Goal: Navigation & Orientation: Understand site structure

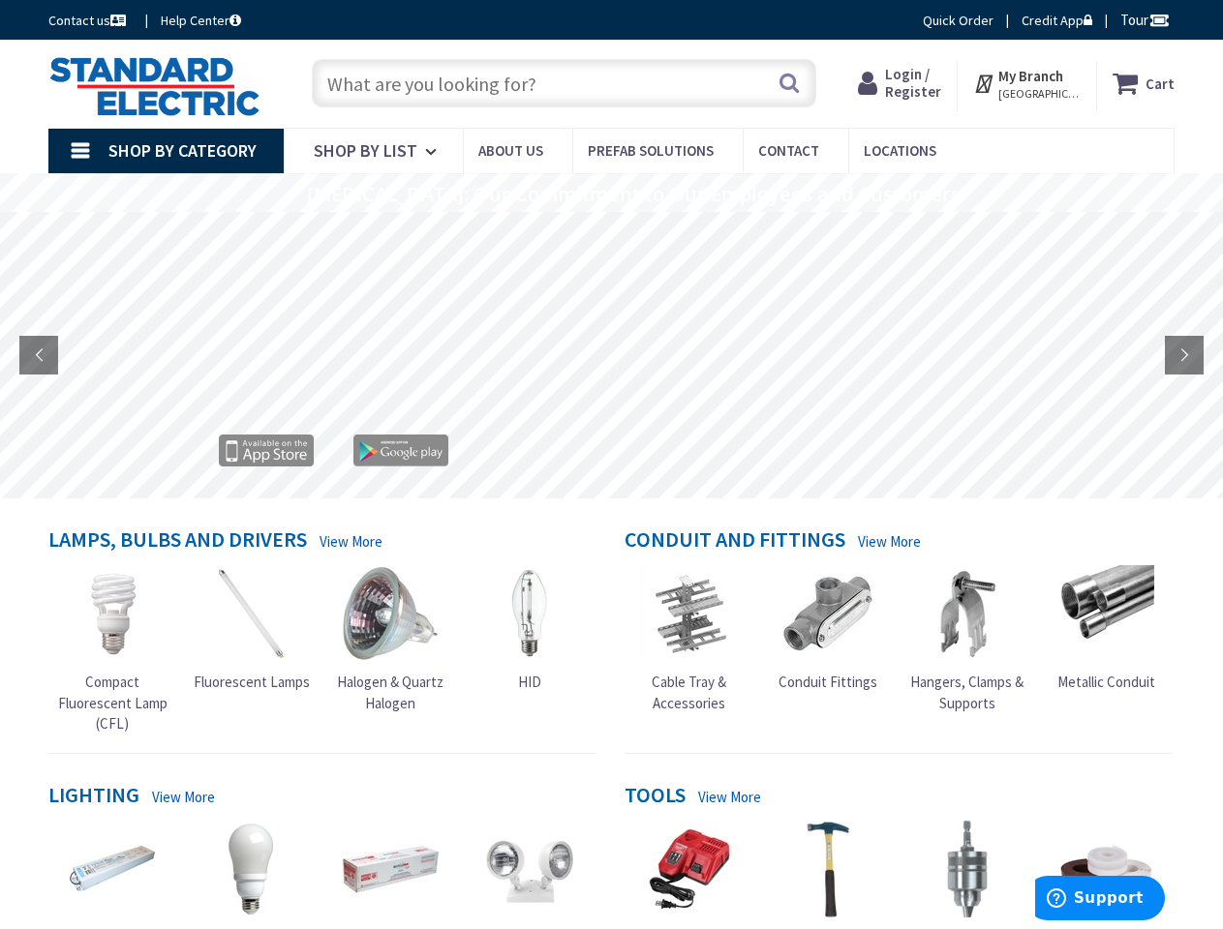
click at [611, 465] on rs-layer at bounding box center [612, 357] width 1223 height 287
click at [1141, 19] on span "Tour" at bounding box center [1144, 20] width 49 height 18
click at [1158, 19] on div at bounding box center [611, 464] width 1223 height 929
click at [1027, 83] on strong "My Branch" at bounding box center [1030, 76] width 65 height 18
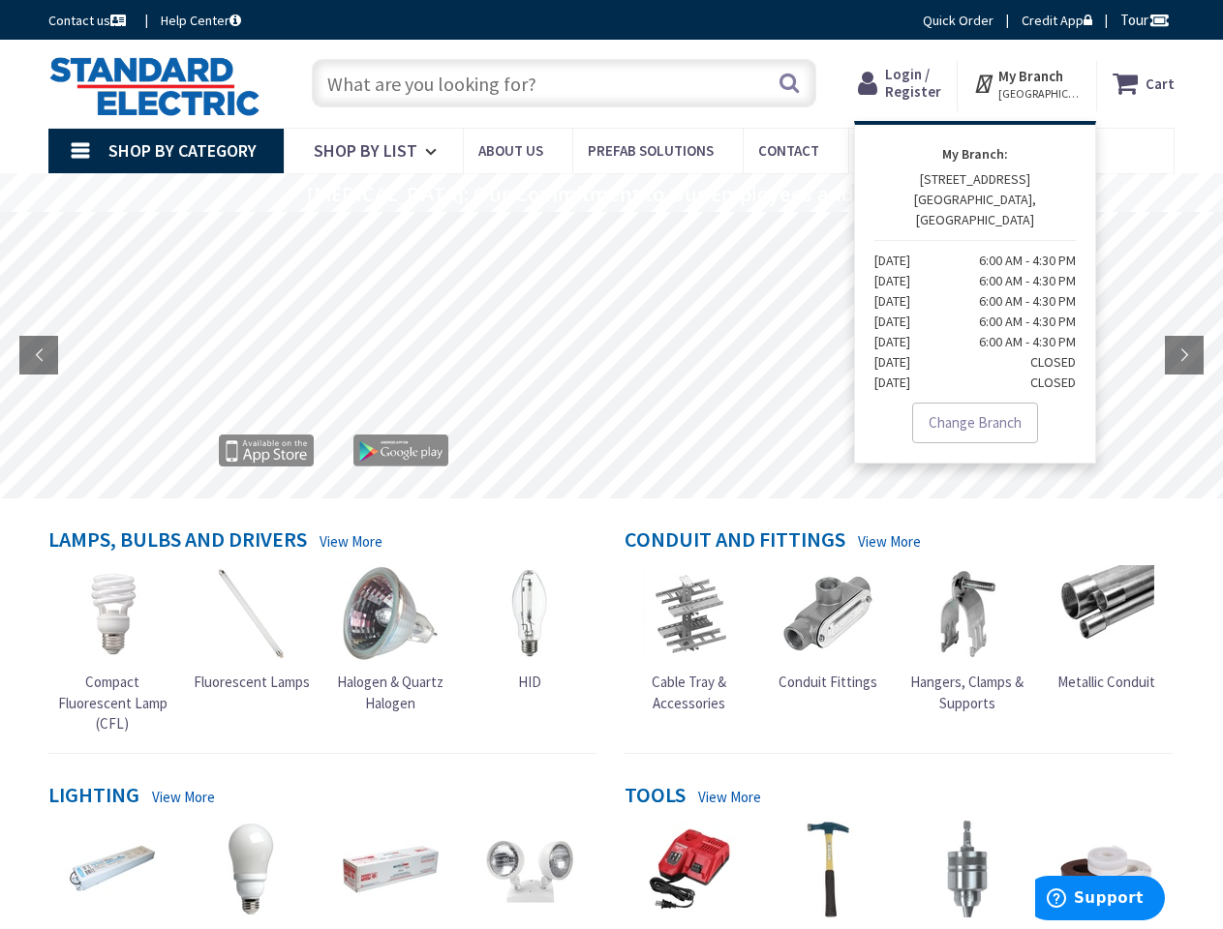
click at [166, 151] on span "Shop By Category" at bounding box center [182, 150] width 148 height 22
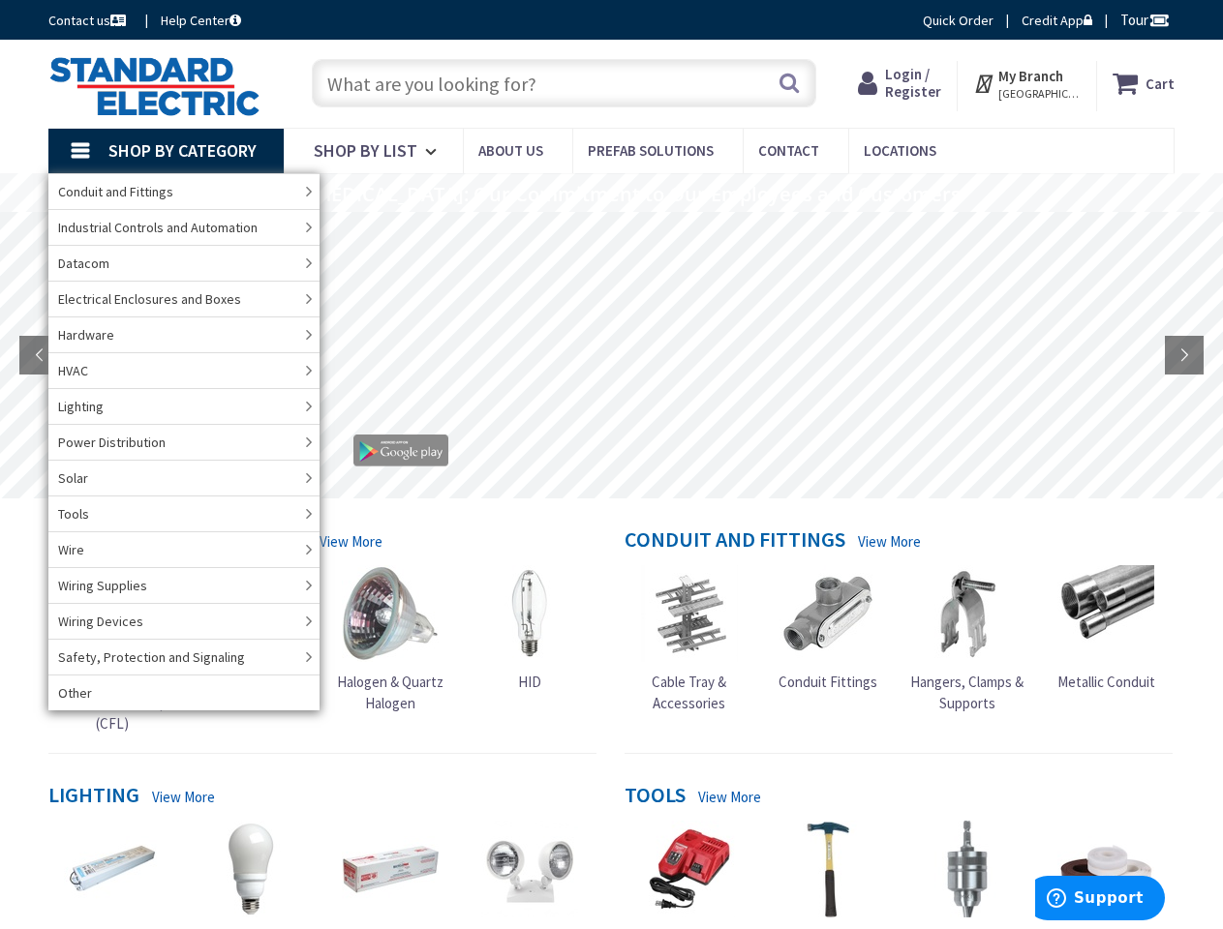
click at [611, 193] on rs-layer "[MEDICAL_DATA]: Our Commitment to Our Employees and Customers" at bounding box center [633, 194] width 653 height 21
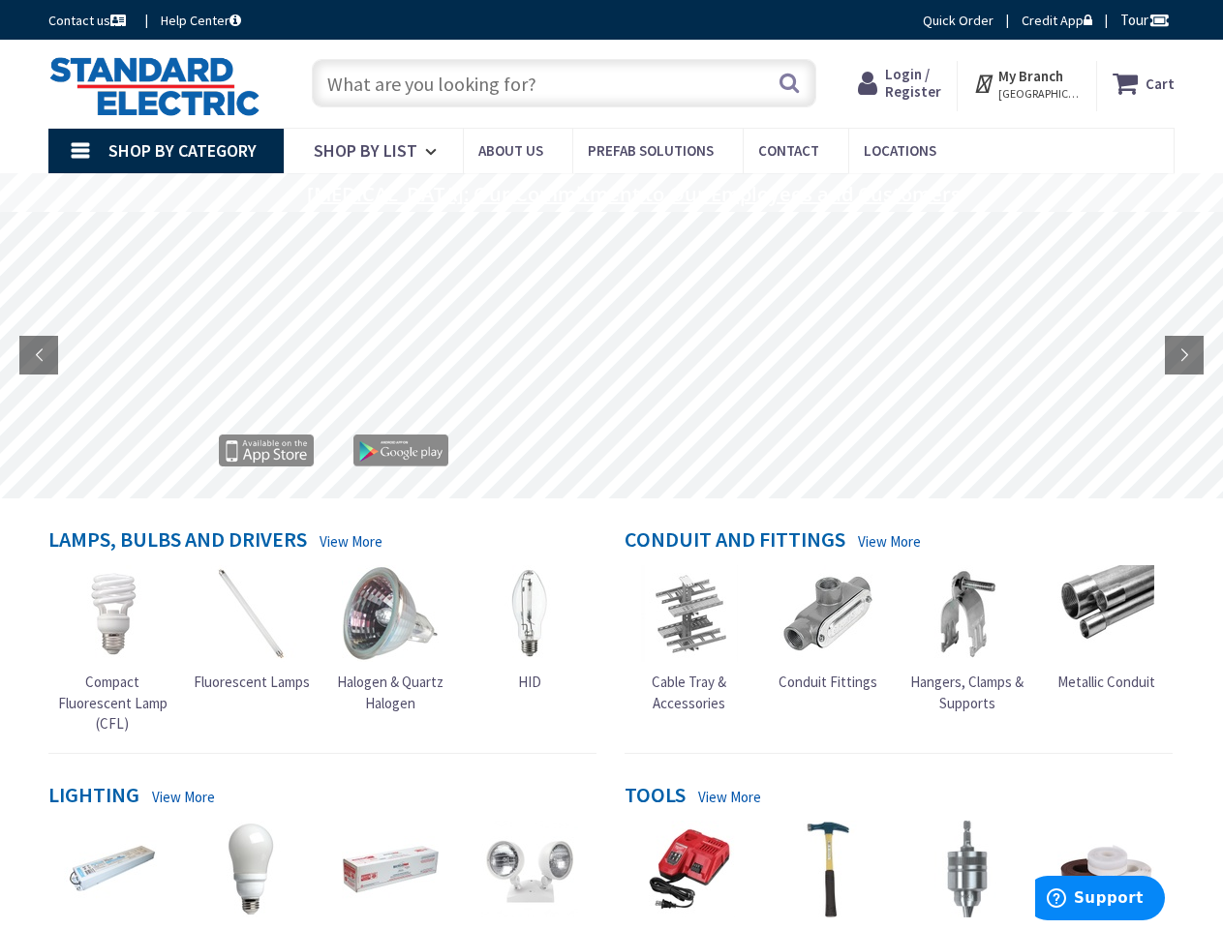
click at [610, 195] on rs-layer "[MEDICAL_DATA]: Our Commitment to Our Employees and Customers" at bounding box center [633, 194] width 653 height 21
click at [611, 355] on rs-layer at bounding box center [612, 357] width 1223 height 287
click at [39, 355] on rs-arrow at bounding box center [38, 355] width 39 height 39
